Goal: Obtain resource: Download file/media

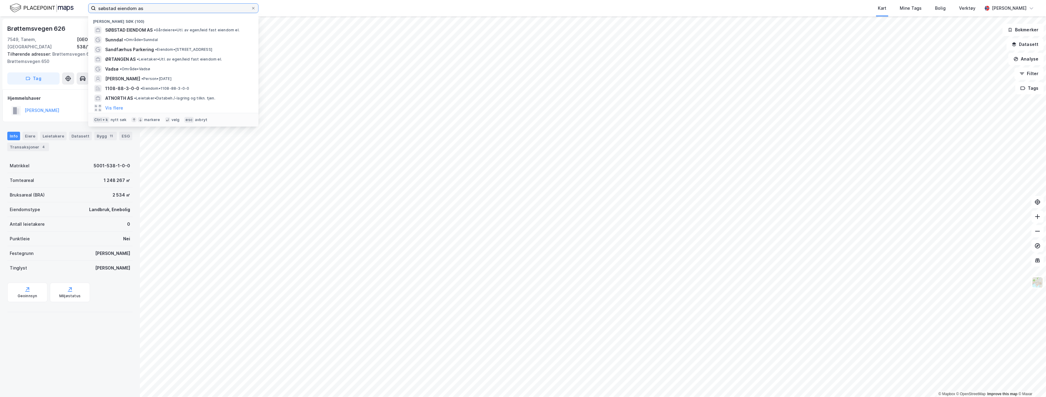
drag, startPoint x: 177, startPoint y: 8, endPoint x: 62, endPoint y: 0, distance: 115.2
click at [62, 0] on div "søbstad eiendom as Nylige søk (100) SØBSTAD EIENDOM AS • Gårdeiere • Utl. av eg…" at bounding box center [523, 8] width 1046 height 16
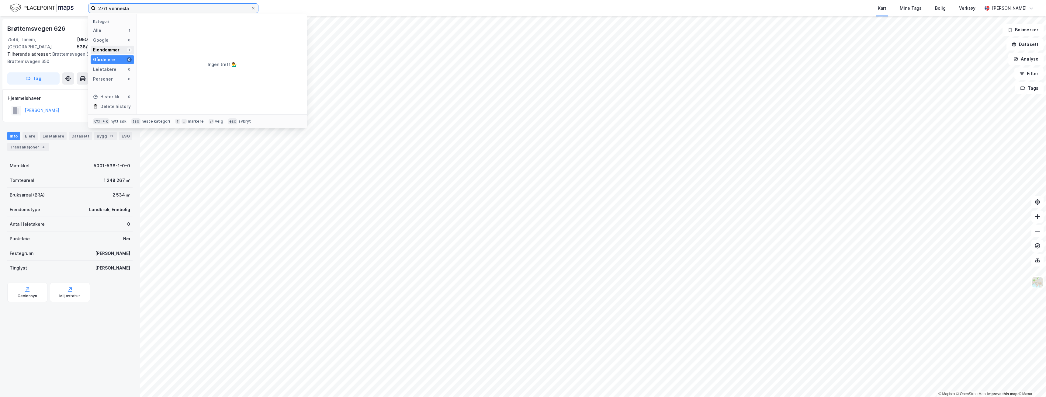
type input "27/1 vennesla"
click at [116, 46] on div "Eiendommer 1" at bounding box center [112, 50] width 43 height 9
click at [165, 24] on div "Eiendommer (1)" at bounding box center [222, 19] width 170 height 11
click at [167, 29] on span "4223-27-1-0-0" at bounding box center [171, 29] width 34 height 7
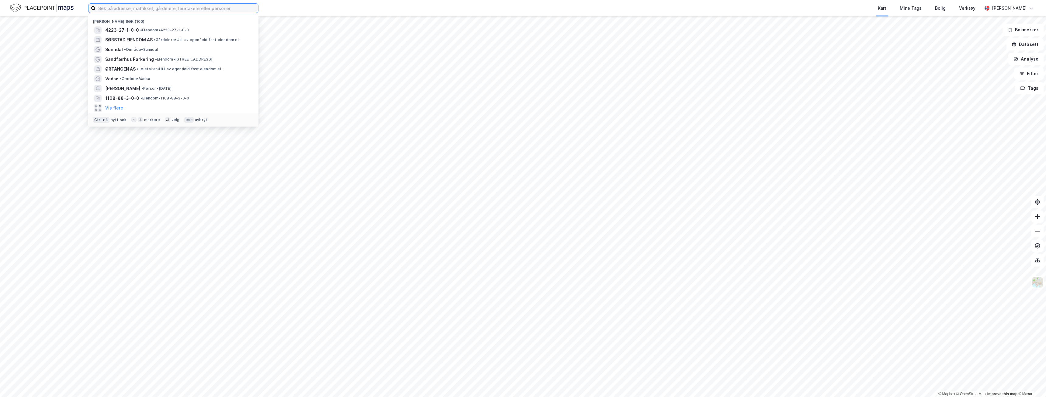
click at [154, 8] on input at bounding box center [177, 8] width 162 height 9
click at [149, 29] on span "• Eiendom • 4223-27-1-0-0" at bounding box center [164, 30] width 49 height 5
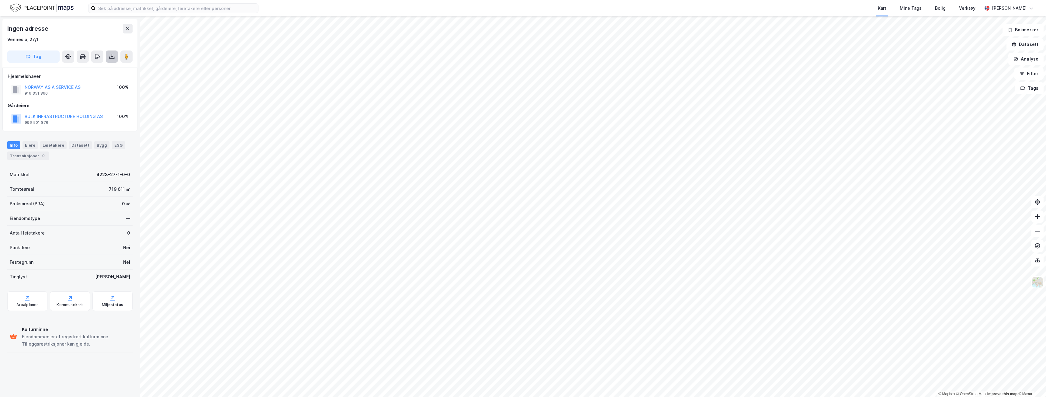
click at [113, 58] on icon at bounding box center [112, 57] width 6 height 6
click at [105, 69] on div "Last ned grunnbok" at bounding box center [85, 69] width 65 height 10
drag, startPoint x: 65, startPoint y: 86, endPoint x: 26, endPoint y: 84, distance: 39.6
click at [26, 84] on div "NORWAY AS A SERVICE AS 916 351 860 100%" at bounding box center [70, 89] width 125 height 15
